Goal: Task Accomplishment & Management: Manage account settings

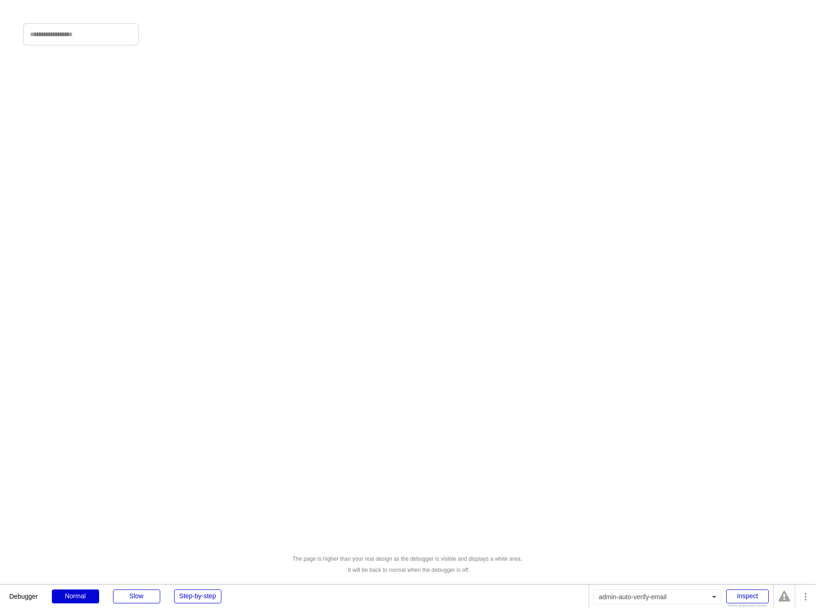
click at [245, 1] on div "The page is higher than your real design as the debugger is visible and display…" at bounding box center [408, 304] width 816 height 608
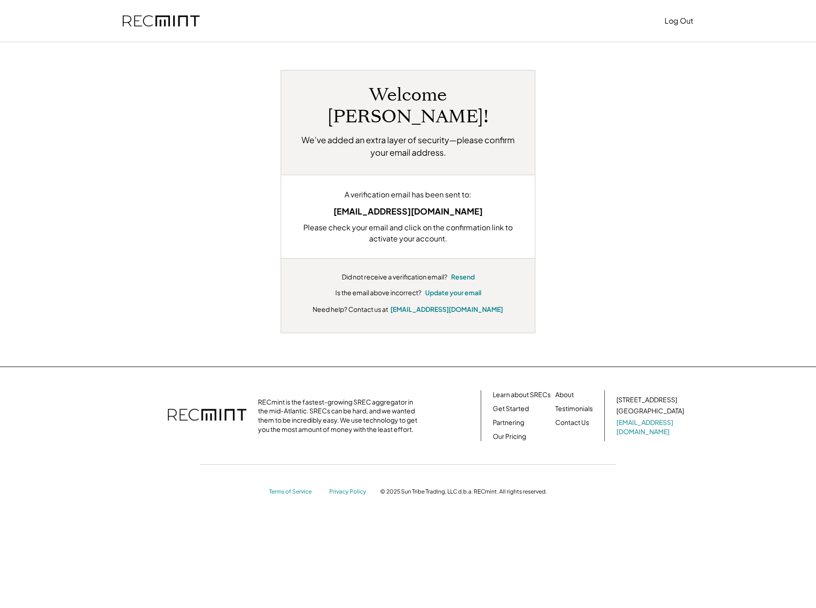
click at [325, 133] on h2 "We’ve added an extra layer of security—please confirm your email address." at bounding box center [408, 145] width 226 height 25
